Goal: Task Accomplishment & Management: Manage account settings

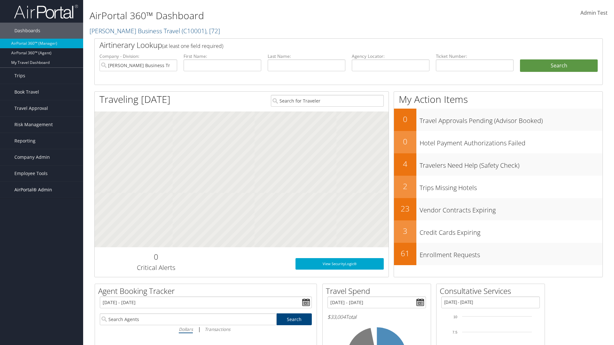
click at [42, 190] on span "AirPortal® Admin" at bounding box center [33, 190] width 38 height 16
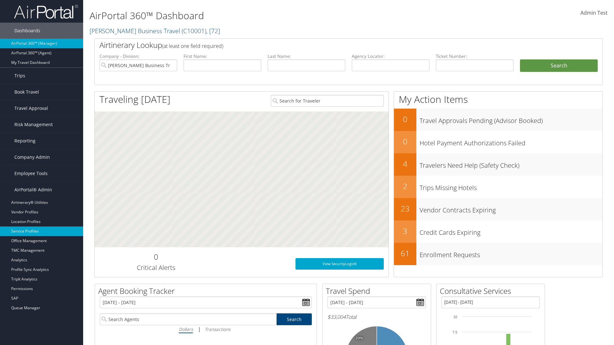
click at [42, 231] on link "Service Profiles" at bounding box center [41, 232] width 83 height 10
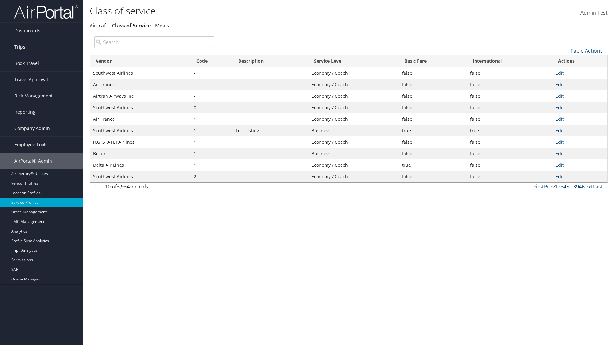
type input "Southwest Airlines"
